Goal: Find specific page/section

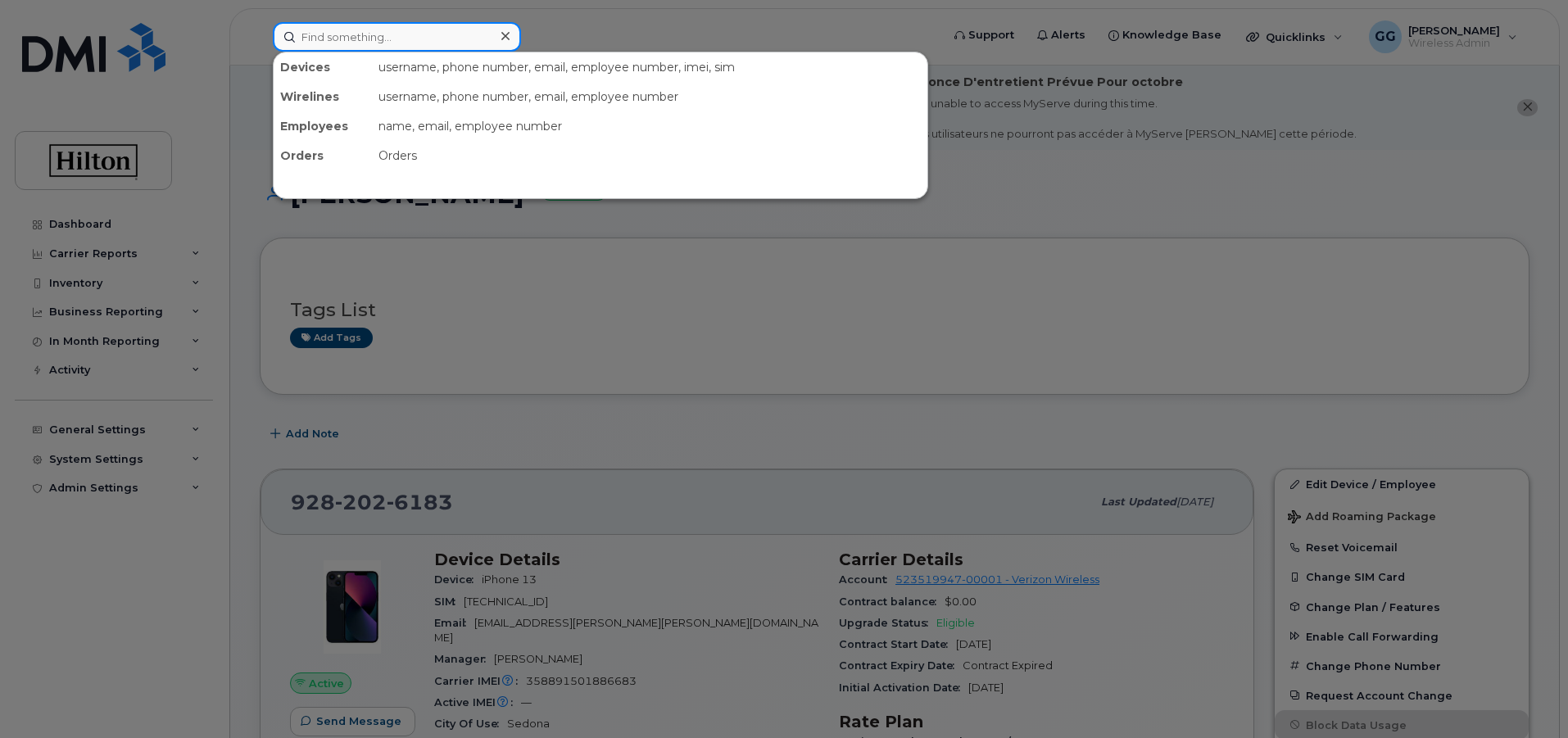
click at [421, 32] on input at bounding box center [396, 37] width 248 height 30
paste input "[PHONE_NUMBER]"
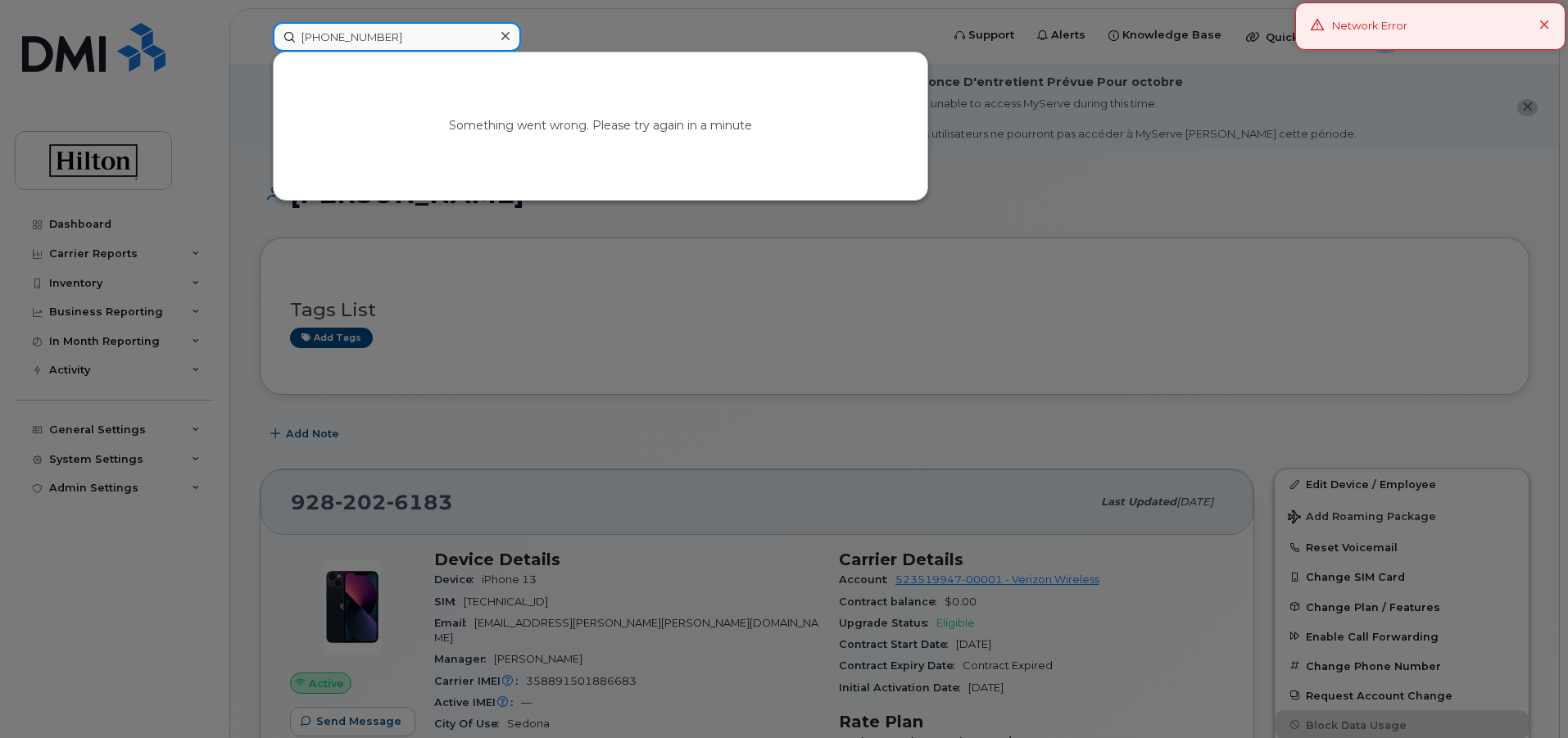
type input "[PHONE_NUMBER]"
click at [1406, 33] on div "Network Error" at bounding box center [1370, 27] width 76 height 17
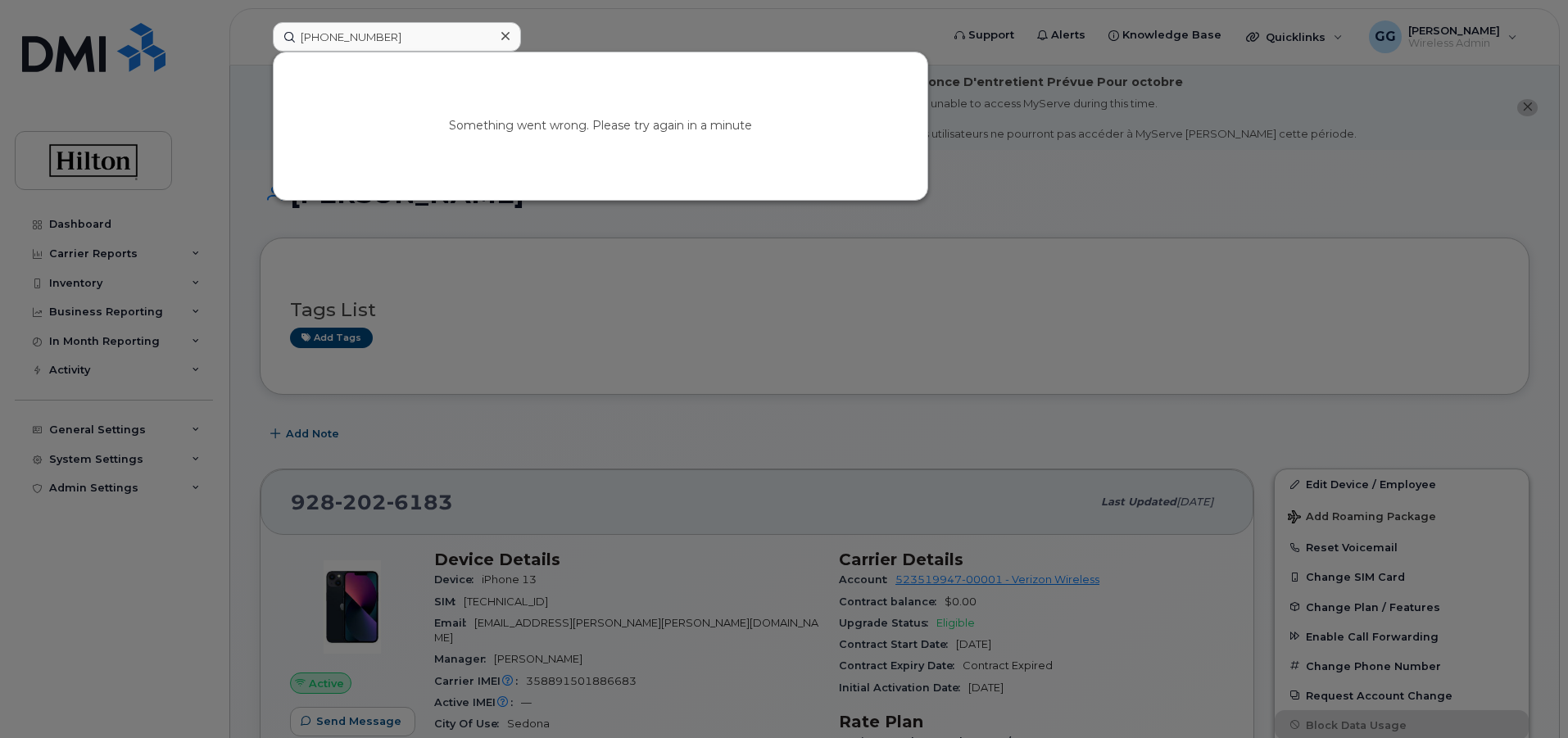
click at [515, 36] on div at bounding box center [505, 37] width 24 height 24
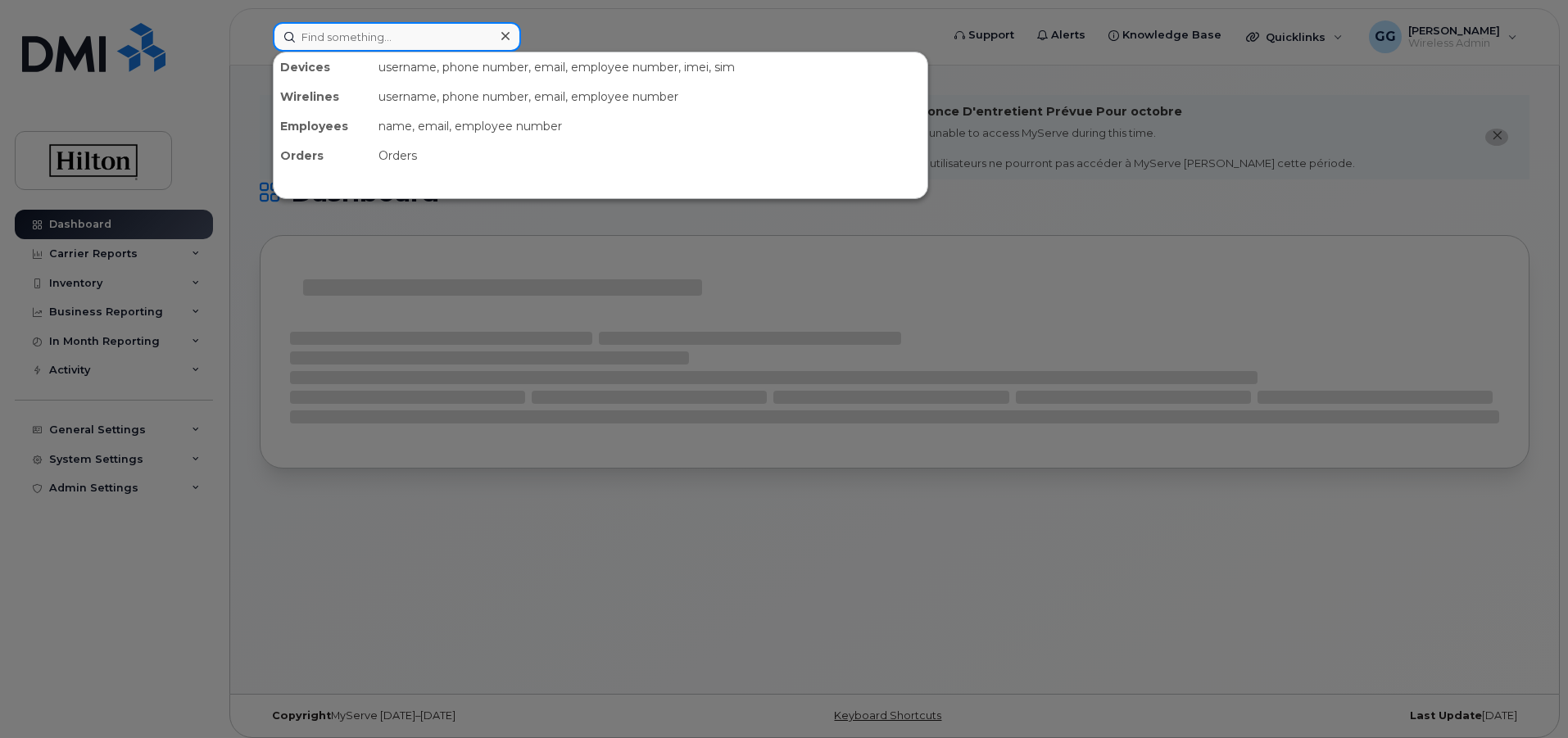
click at [324, 30] on input at bounding box center [396, 37] width 248 height 30
paste input "[PHONE_NUMBER]"
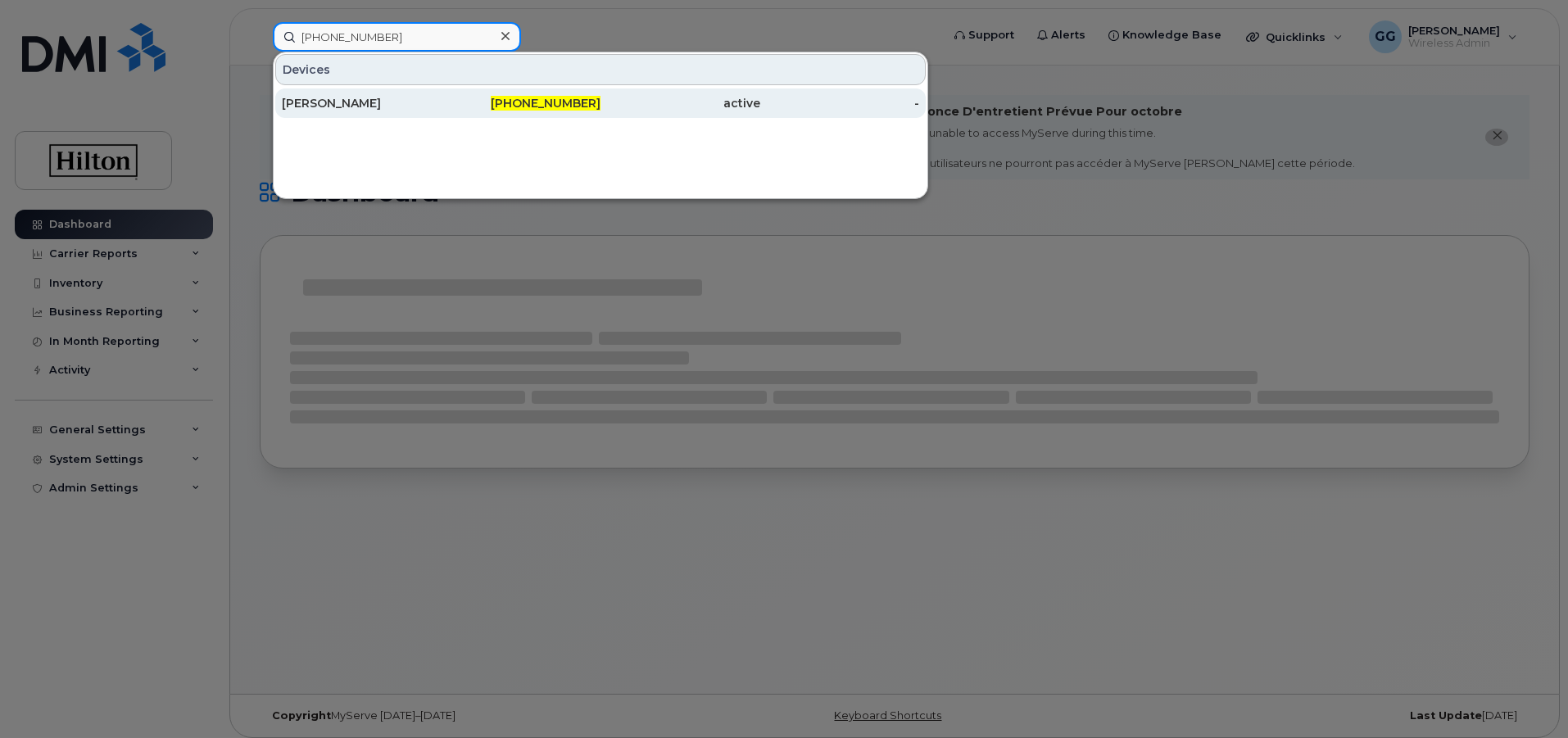
type input "[PHONE_NUMBER]"
click at [527, 105] on span "[PHONE_NUMBER]" at bounding box center [545, 103] width 110 height 15
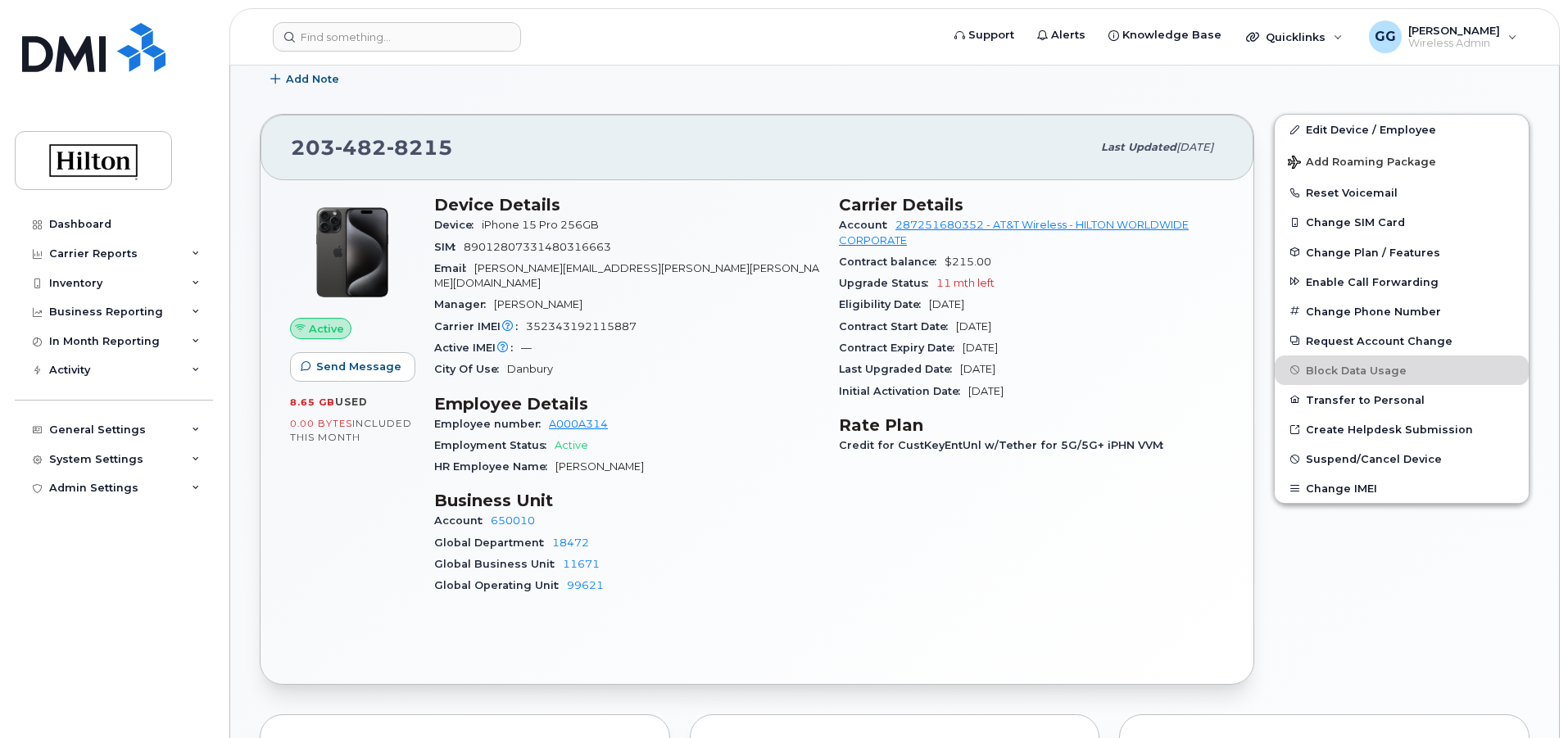
scroll to position [574, 0]
